Goal: Task Accomplishment & Management: Complete application form

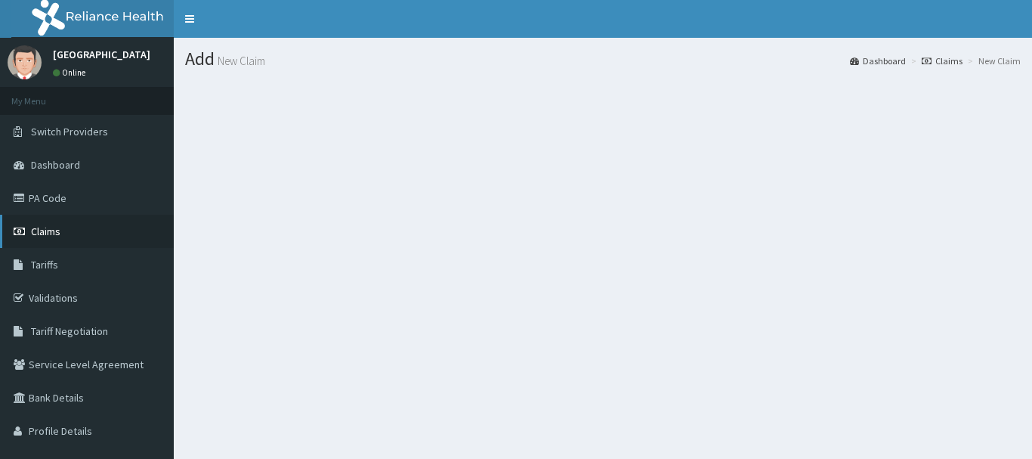
click at [51, 224] on link "Claims" at bounding box center [87, 231] width 174 height 33
